Goal: Transaction & Acquisition: Subscribe to service/newsletter

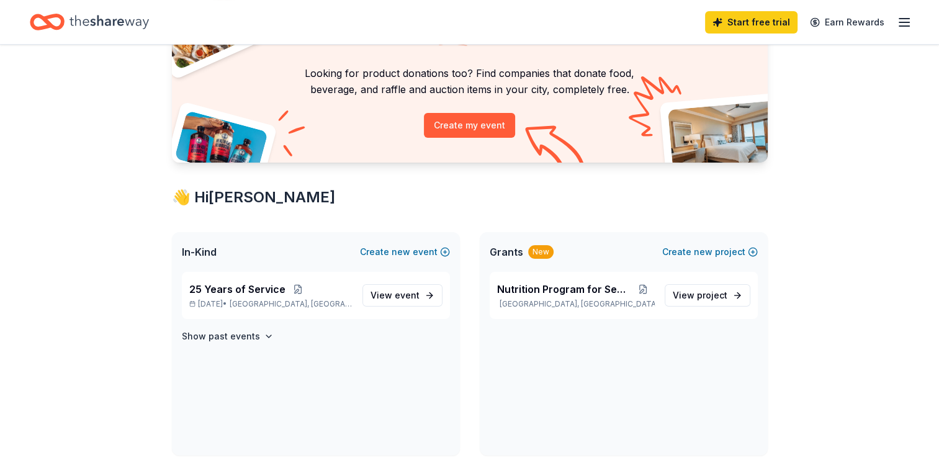
scroll to position [99, 0]
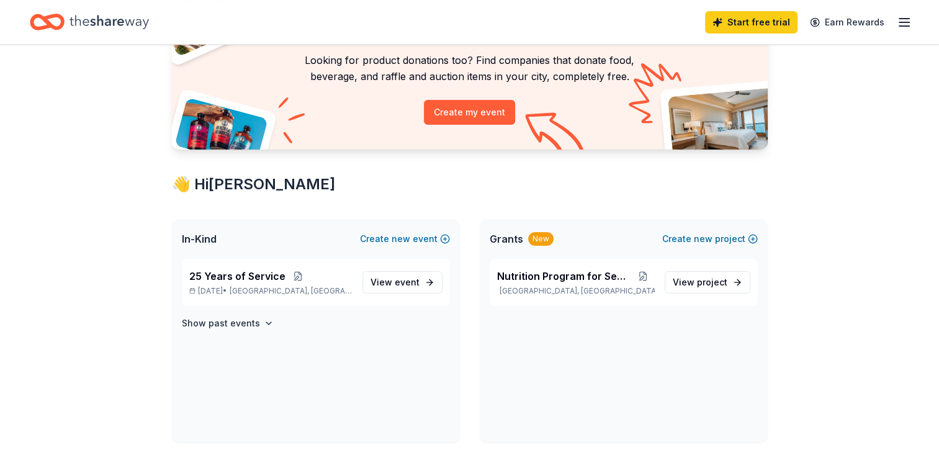
click at [908, 21] on icon "button" at bounding box center [903, 22] width 15 height 15
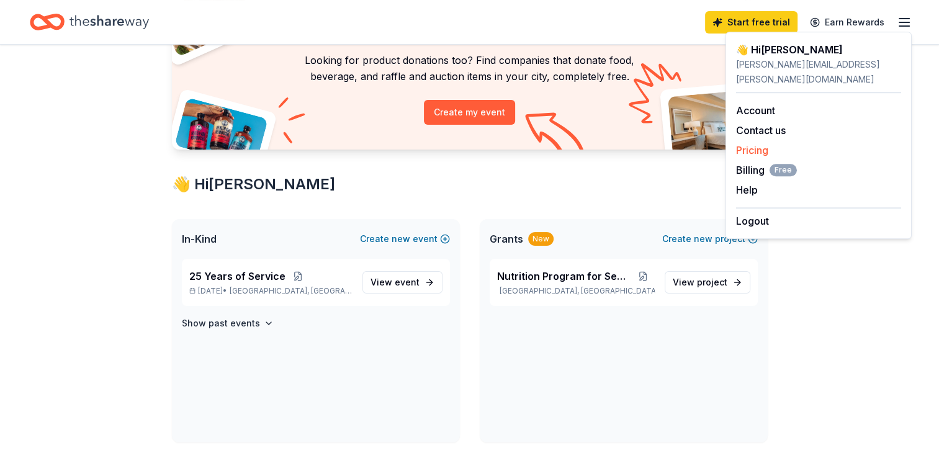
click at [760, 144] on link "Pricing" at bounding box center [752, 150] width 32 height 12
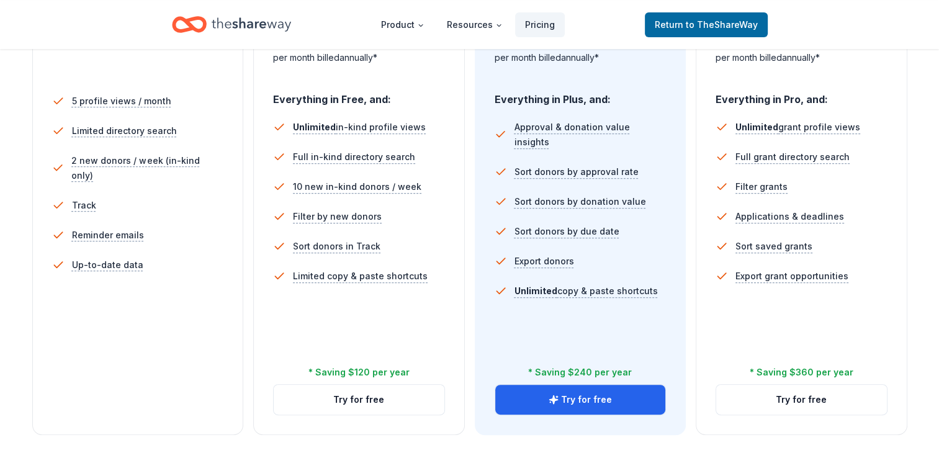
scroll to position [347, 0]
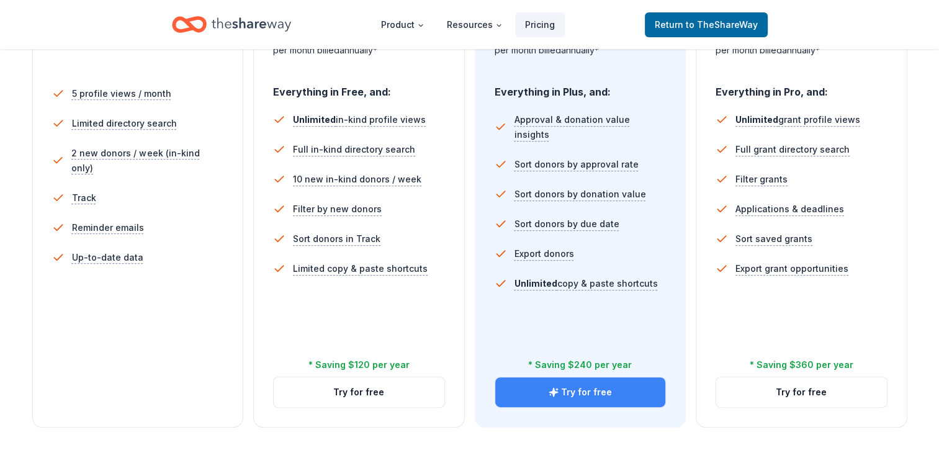
click at [604, 385] on button "Try for free" at bounding box center [580, 392] width 171 height 30
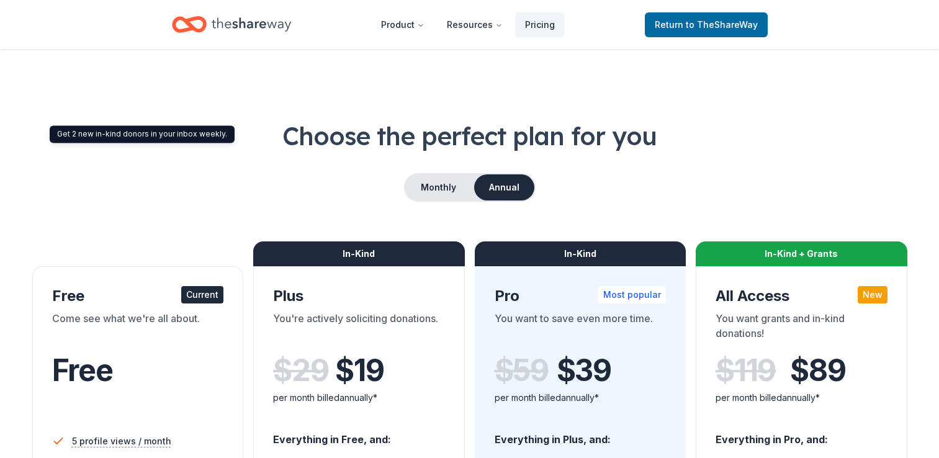
scroll to position [347, 0]
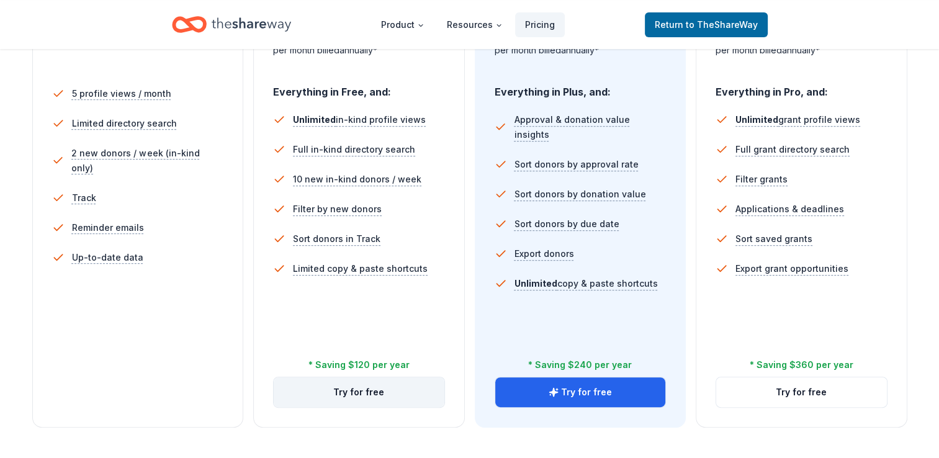
click at [378, 390] on button "Try for free" at bounding box center [359, 392] width 171 height 30
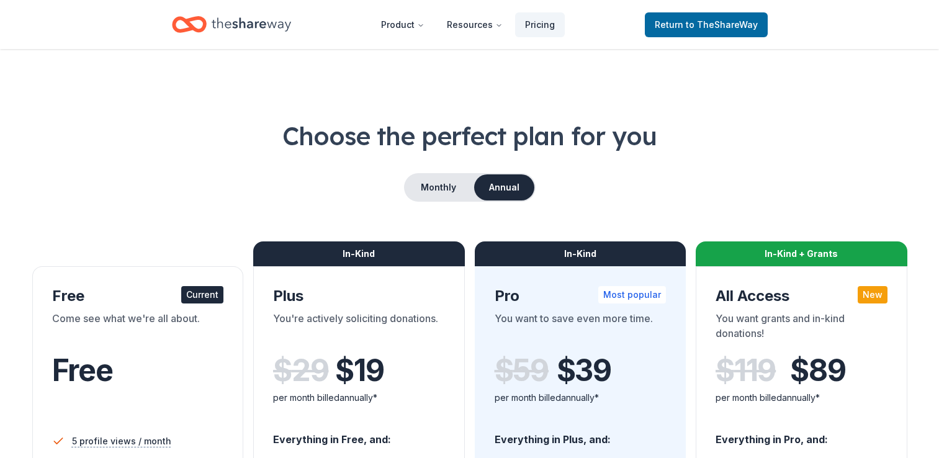
scroll to position [347, 0]
